Goal: Information Seeking & Learning: Get advice/opinions

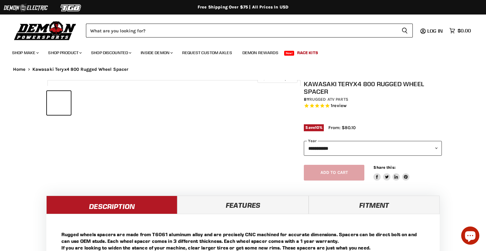
select select "******"
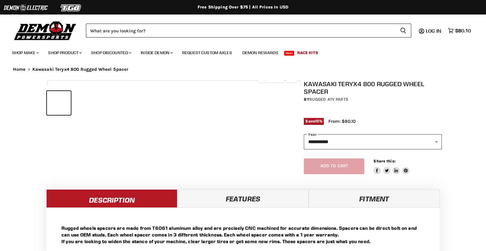
select select "******"
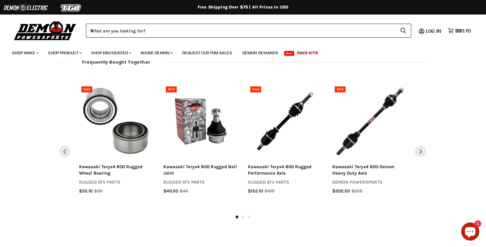
scroll to position [513, 0]
